Goal: Check status: Check status

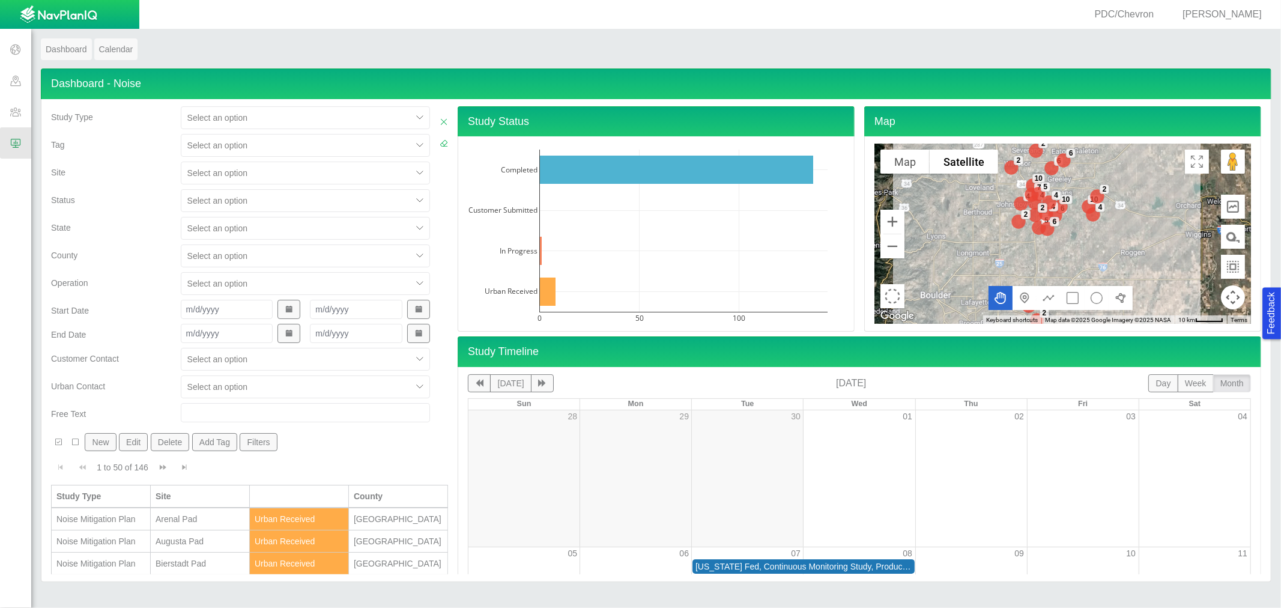
click at [218, 170] on div at bounding box center [296, 173] width 218 height 14
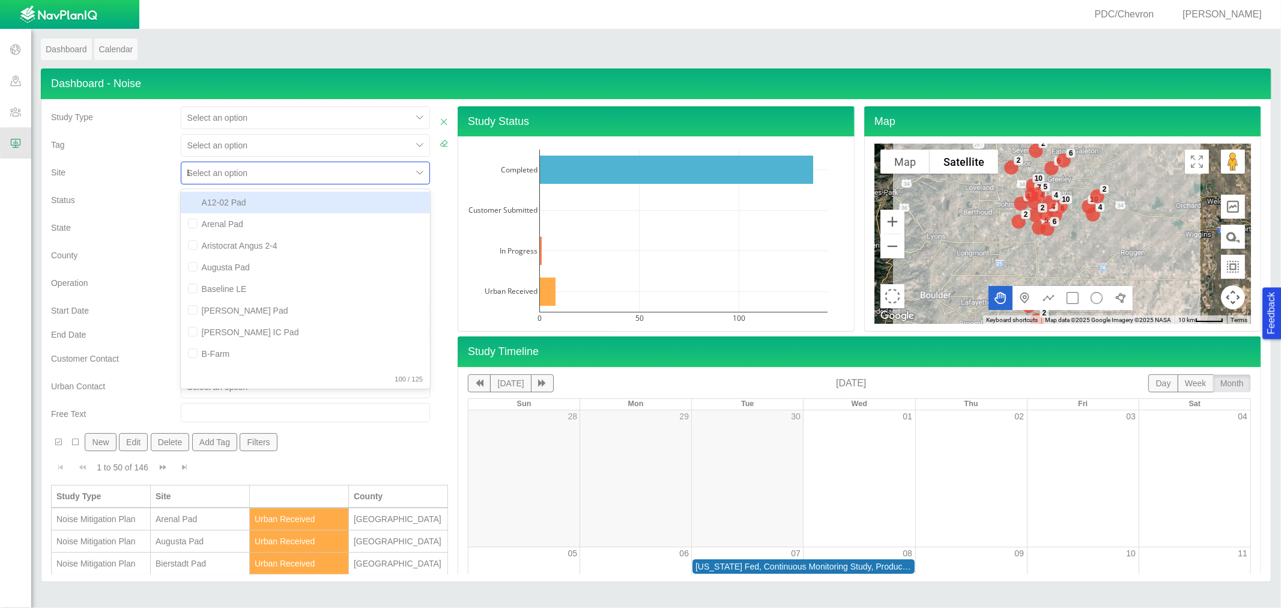
type input "law"
click at [214, 197] on div "[PERSON_NAME] Pad" at bounding box center [305, 203] width 249 height 22
checkbox input "false"
click at [135, 206] on div "Status" at bounding box center [111, 203] width 130 height 28
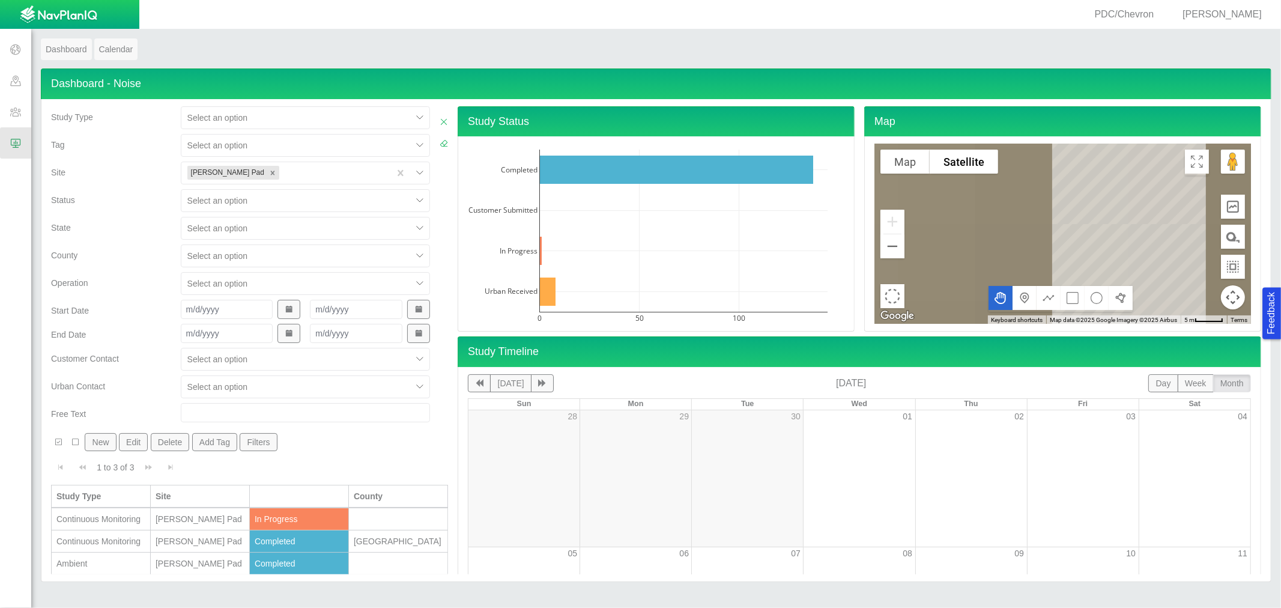
scroll to position [1, 0]
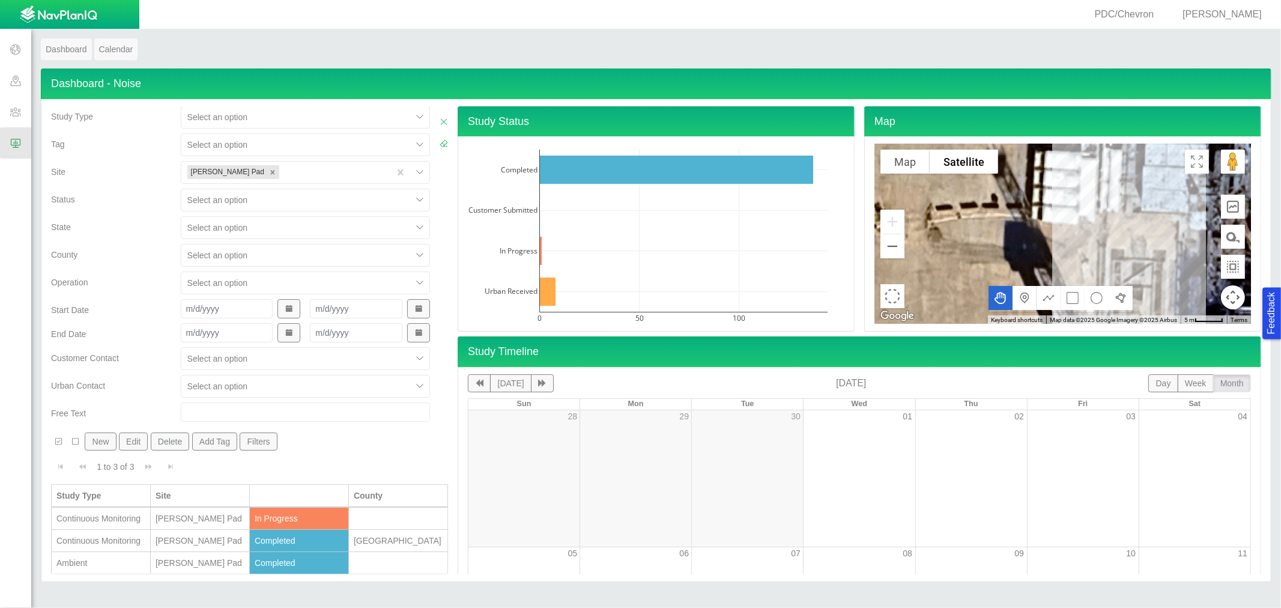
click at [132, 521] on div "Continuous Monitoring" at bounding box center [100, 518] width 89 height 12
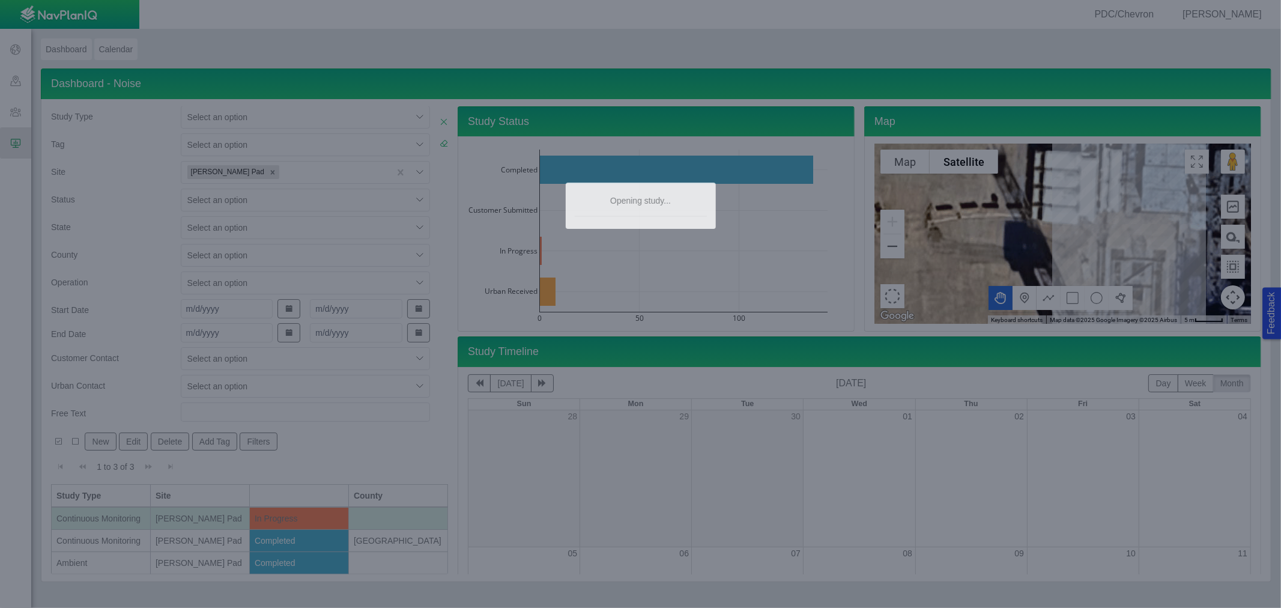
type textarea "x"
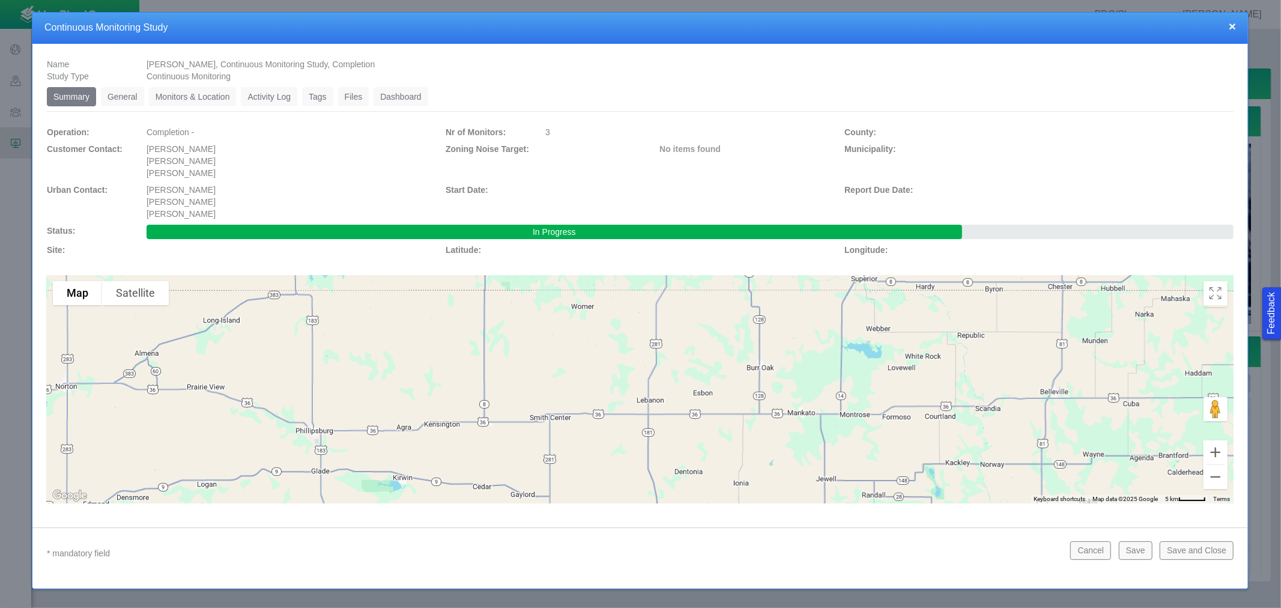
click at [215, 98] on link "Monitors & Location" at bounding box center [193, 96] width 88 height 19
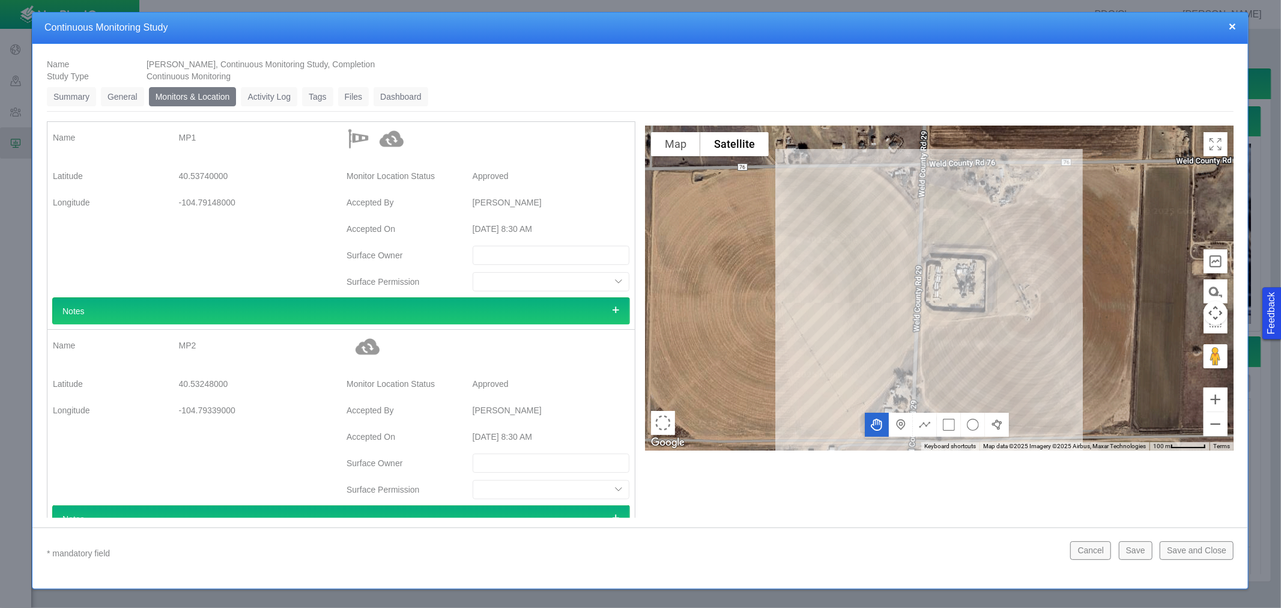
click at [416, 91] on link "Dashboard" at bounding box center [400, 96] width 55 height 19
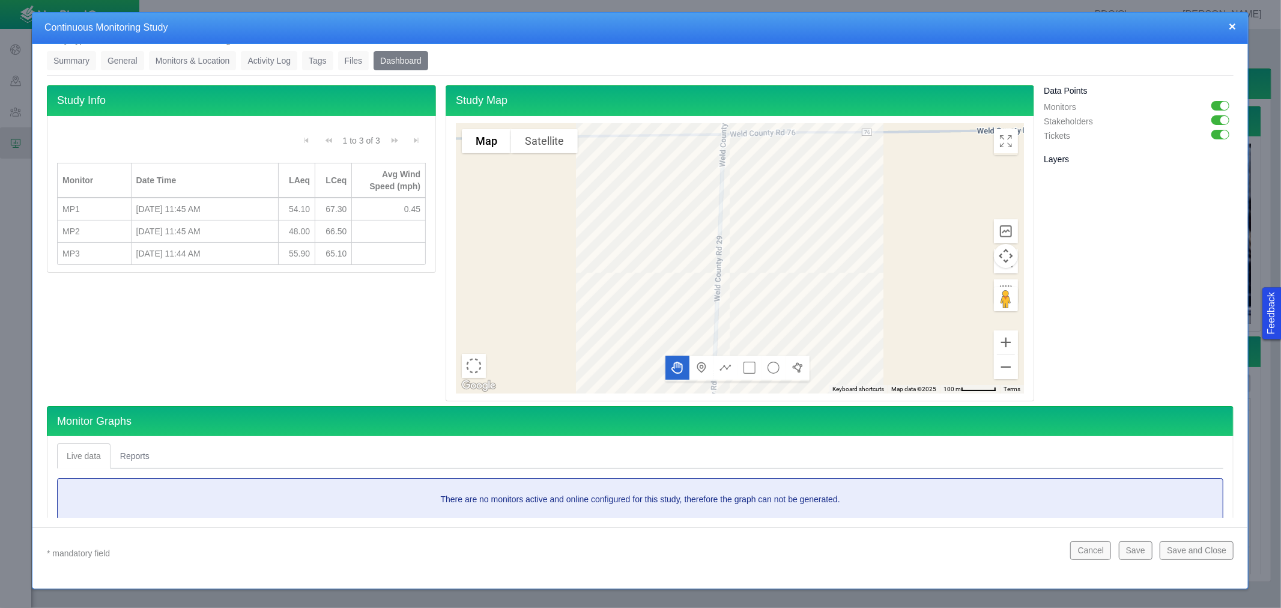
scroll to position [67, 0]
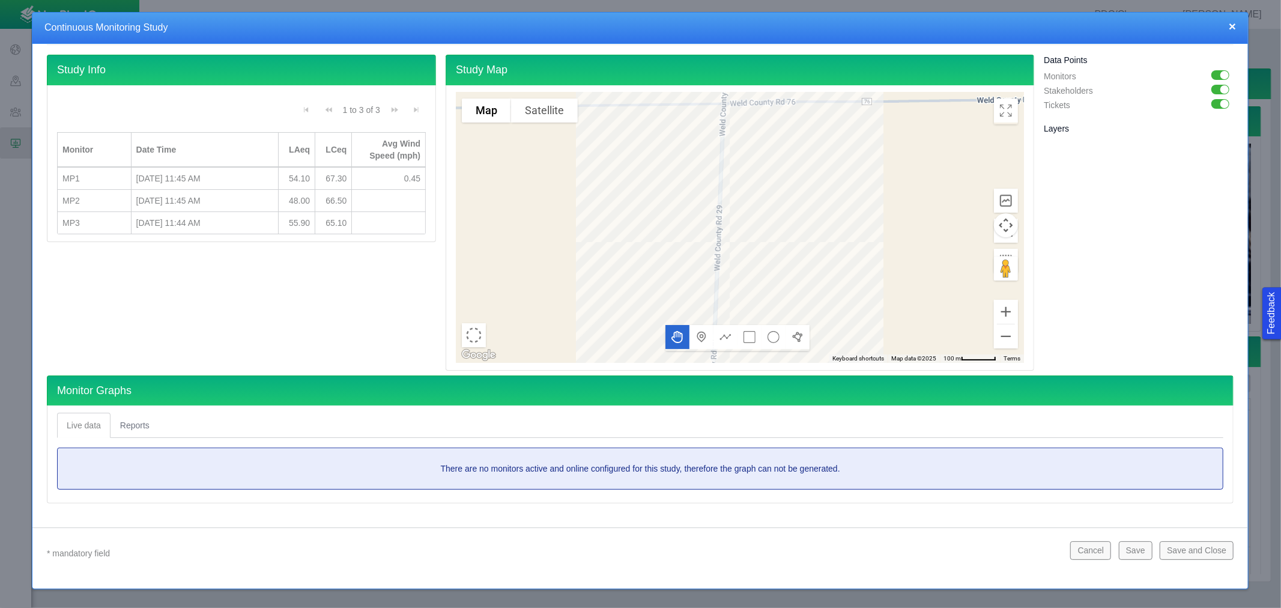
click at [1096, 175] on div "Data Points Monitors Stakeholders Tickets Layers" at bounding box center [1138, 213] width 199 height 316
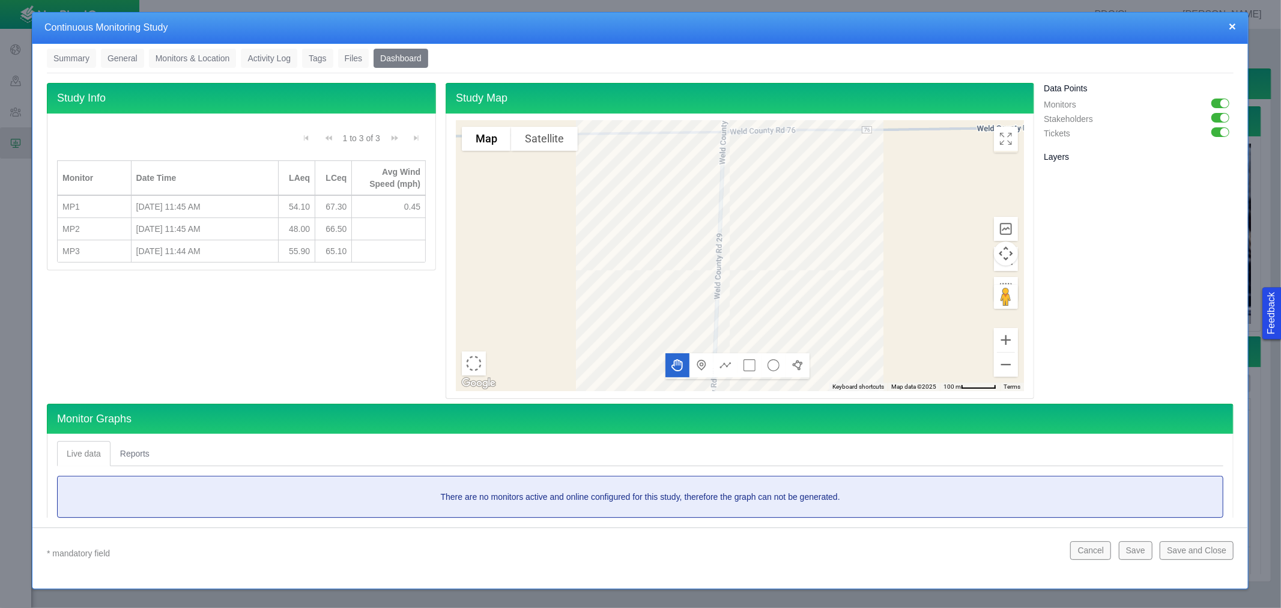
scroll to position [0, 0]
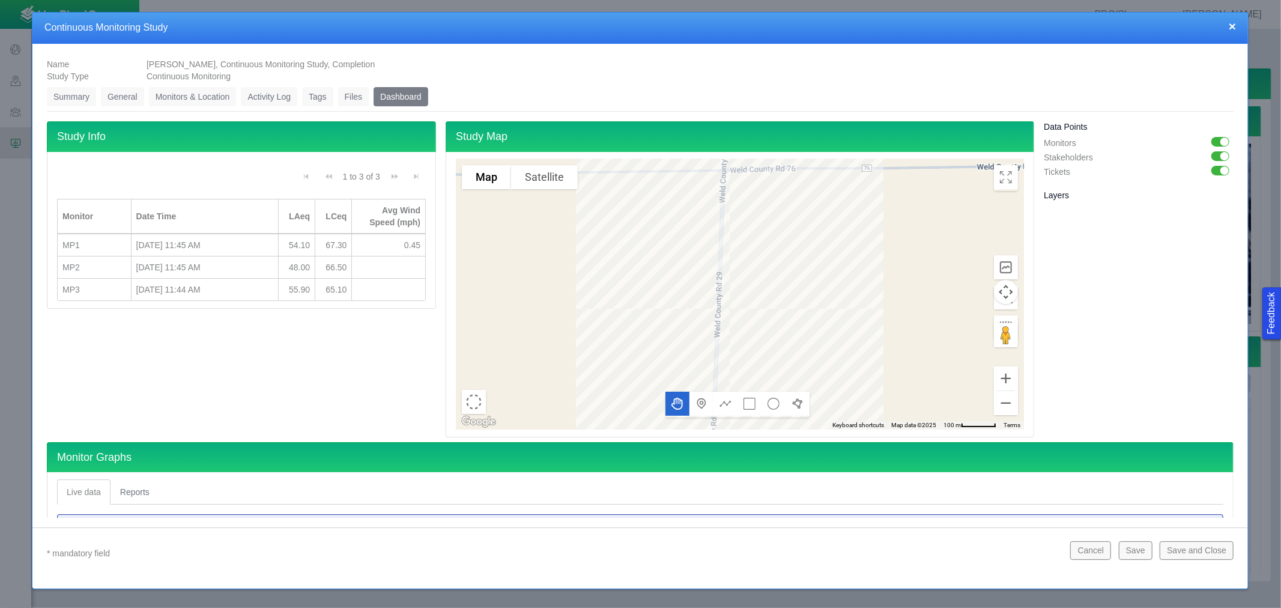
click at [363, 98] on link "Files" at bounding box center [353, 96] width 31 height 19
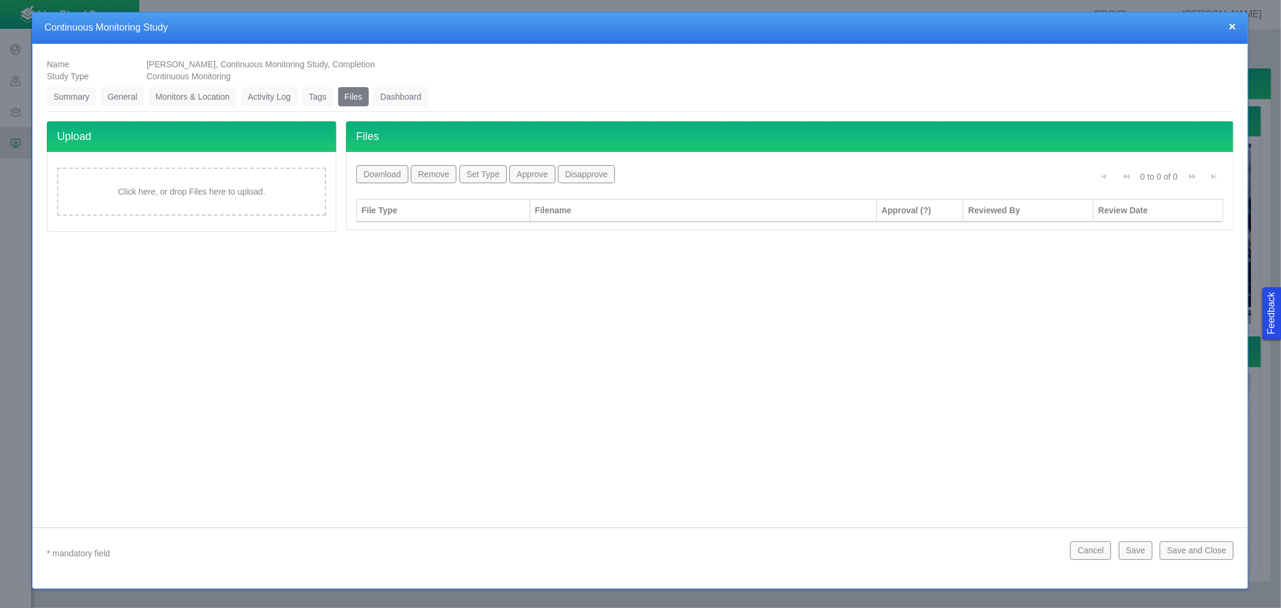
click at [310, 98] on link "Tags" at bounding box center [317, 96] width 31 height 19
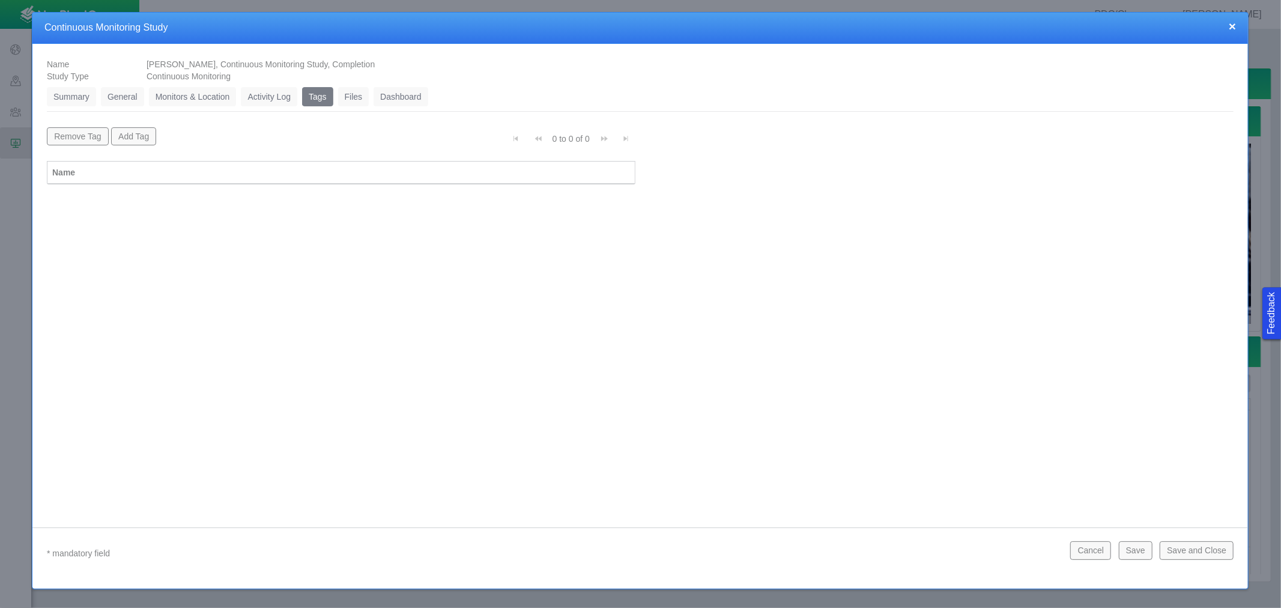
click at [277, 96] on link "Activity Log" at bounding box center [269, 96] width 56 height 19
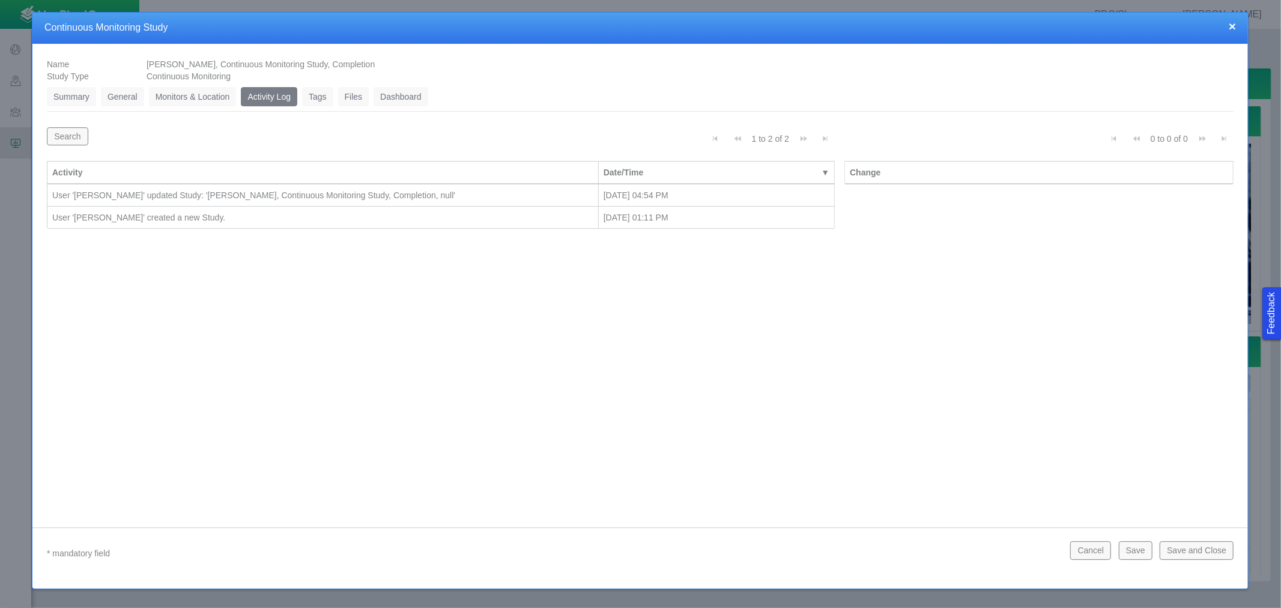
click at [220, 97] on link "Monitors & Location" at bounding box center [193, 96] width 88 height 19
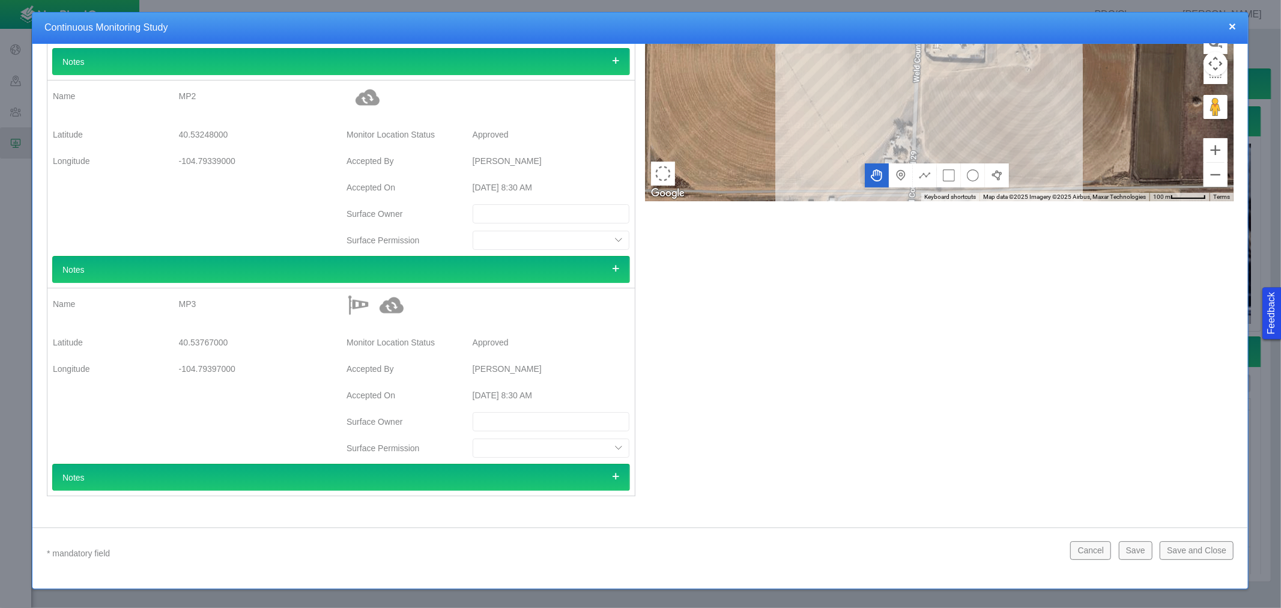
scroll to position [250, 0]
